Goal: Navigation & Orientation: Find specific page/section

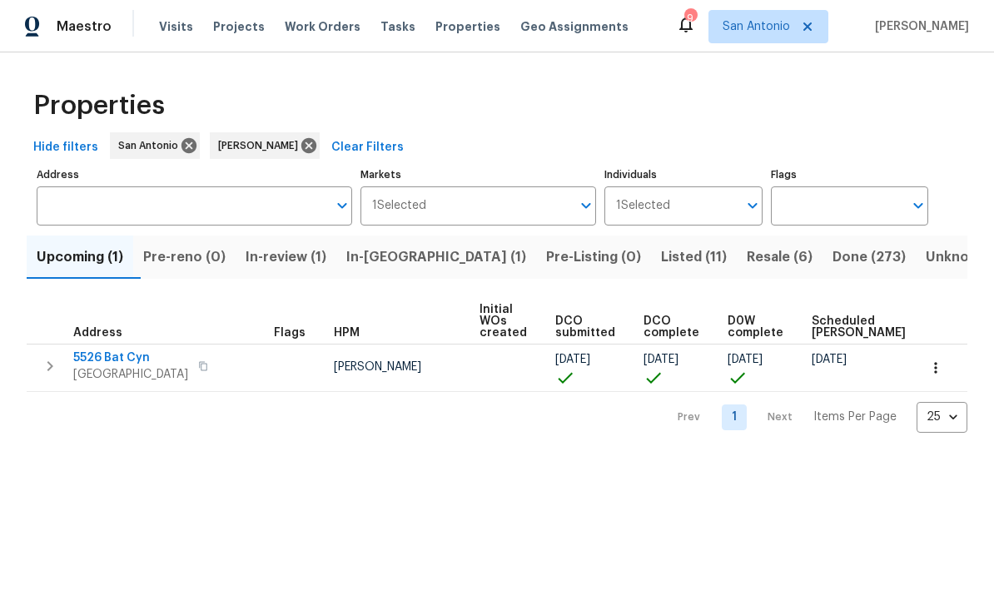
click at [111, 365] on span "5526 Bat Cyn" at bounding box center [130, 358] width 115 height 17
click at [400, 259] on span "In-[GEOGRAPHIC_DATA] (1)" at bounding box center [436, 257] width 180 height 23
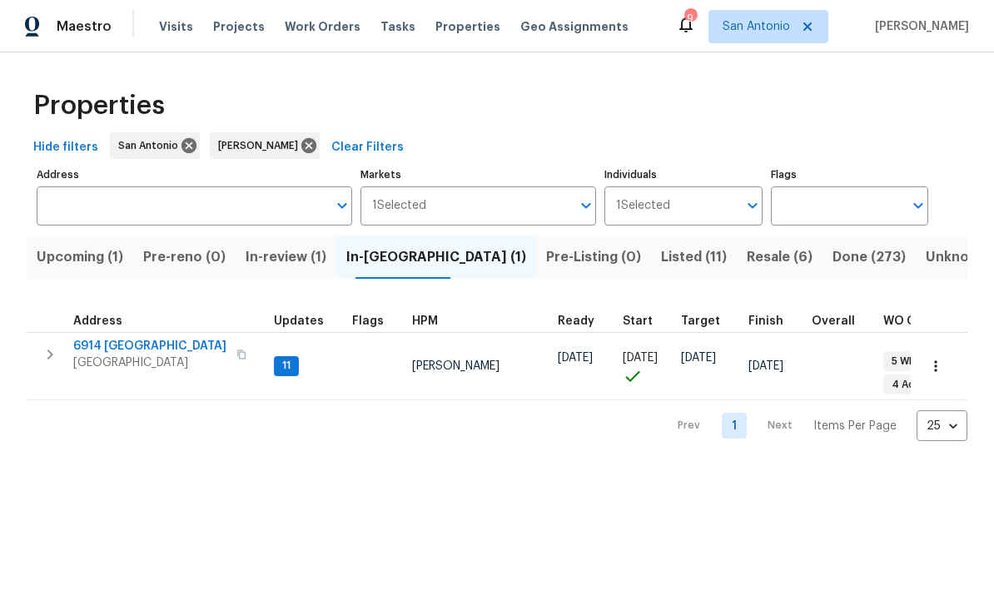
click at [117, 350] on span "6914 Port Bay" at bounding box center [149, 346] width 153 height 17
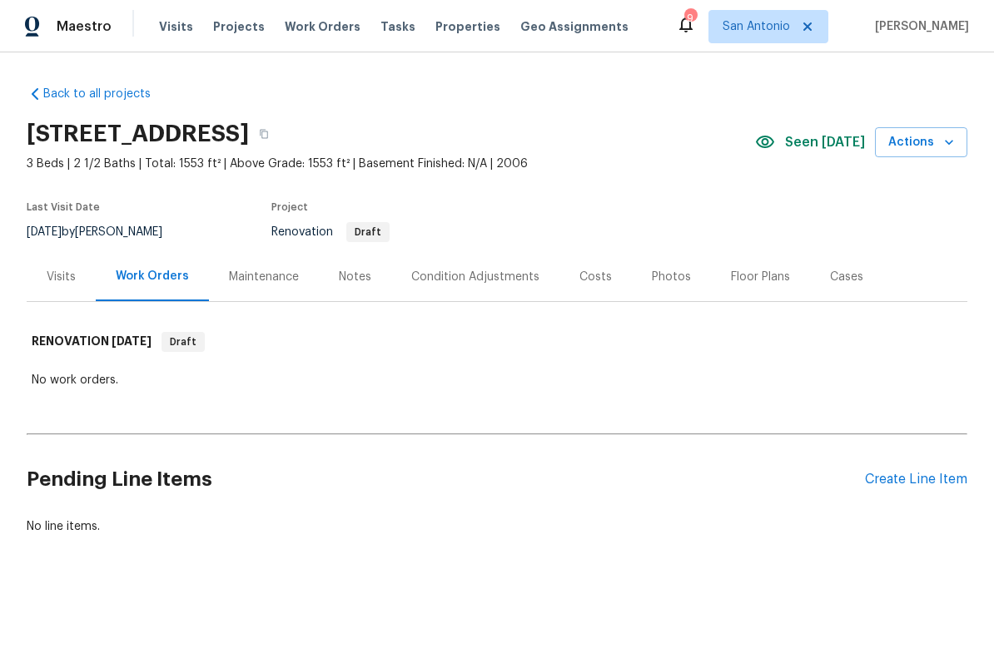
click at [747, 271] on div "Floor Plans" at bounding box center [760, 277] width 59 height 17
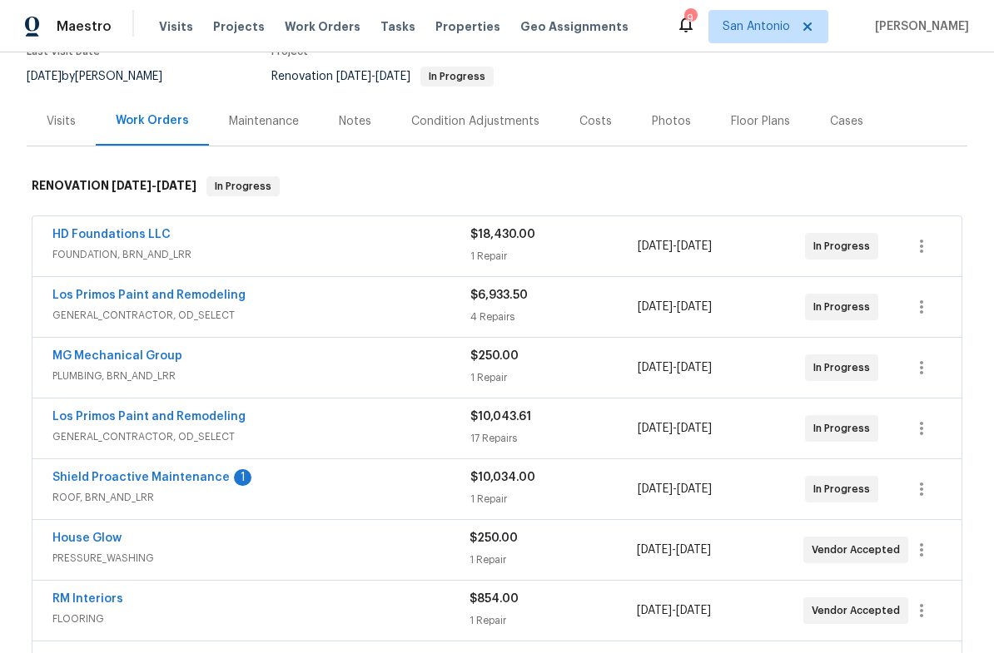
scroll to position [155, 0]
click at [176, 483] on link "Shield Proactive Maintenance" at bounding box center [140, 479] width 177 height 12
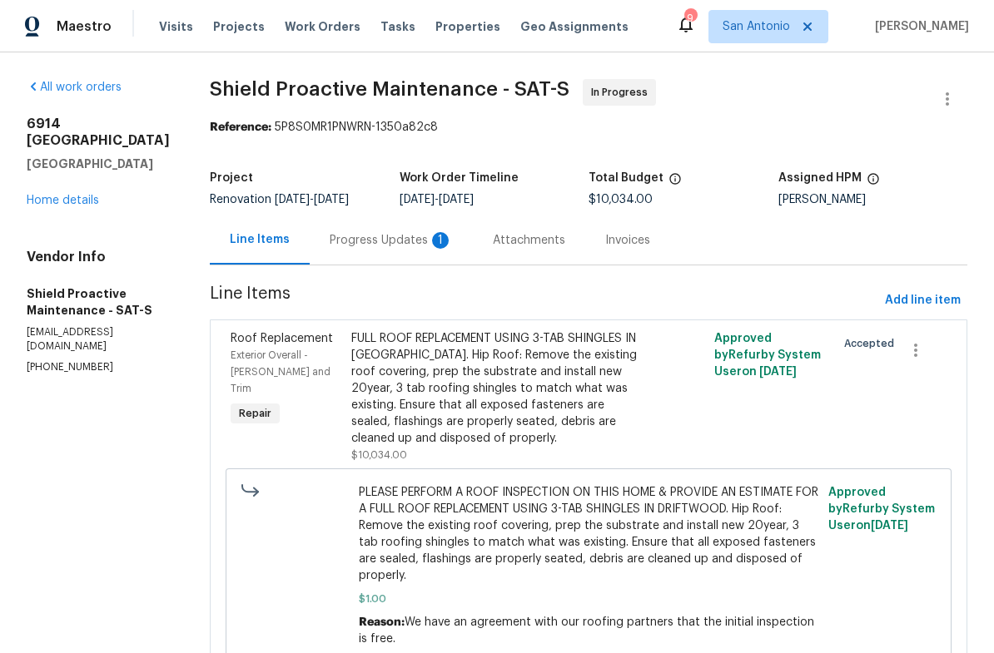
click at [341, 244] on div "Progress Updates 1" at bounding box center [391, 240] width 123 height 17
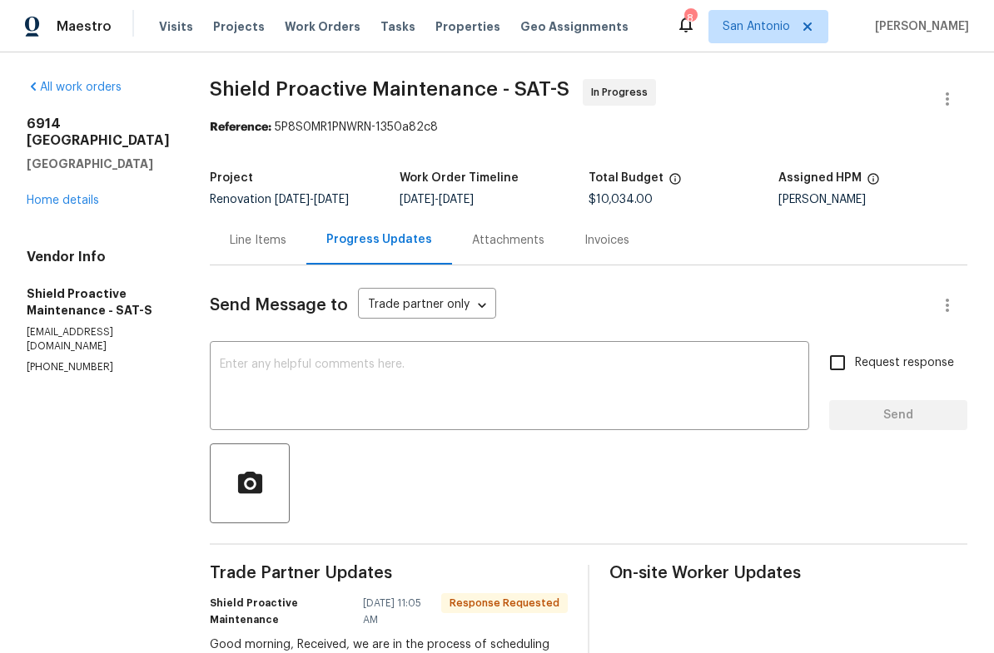
click at [42, 206] on link "Home details" at bounding box center [63, 201] width 72 height 12
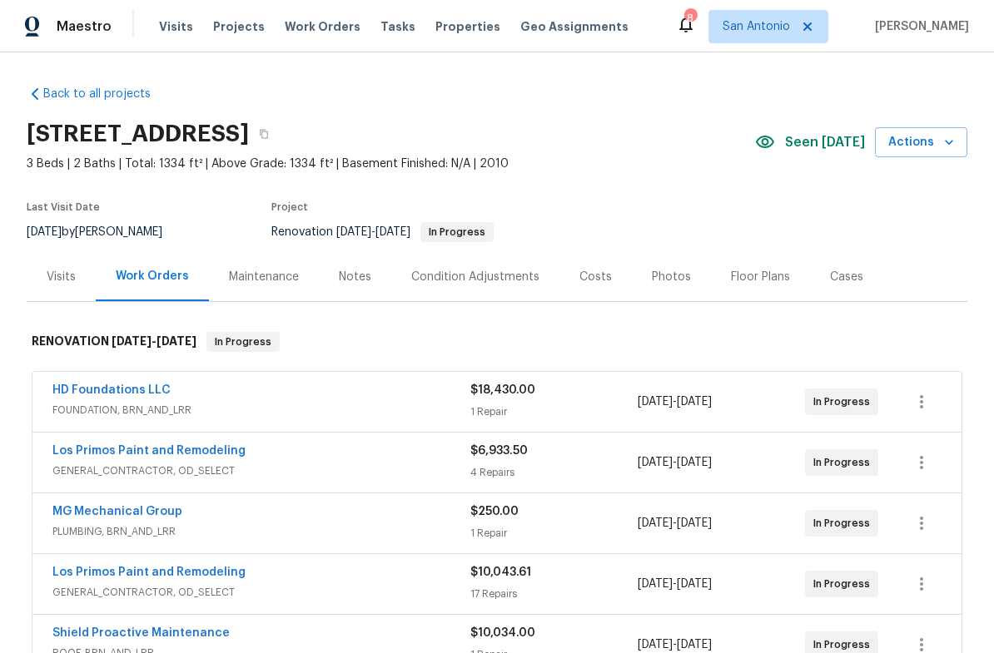
click at [738, 281] on div "Floor Plans" at bounding box center [760, 277] width 59 height 17
